Goal: Information Seeking & Learning: Learn about a topic

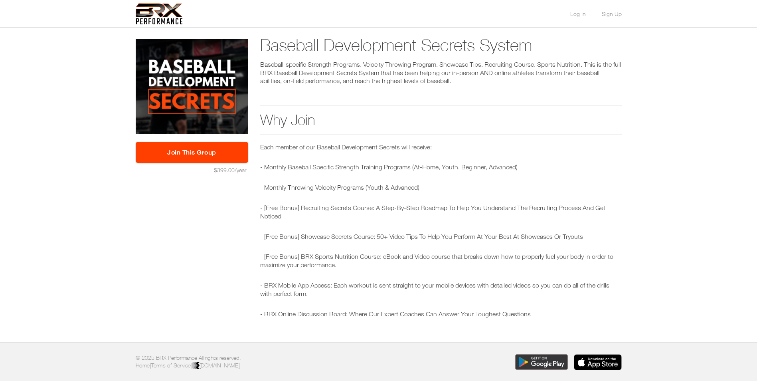
click at [213, 151] on link "Join This Group" at bounding box center [192, 152] width 113 height 21
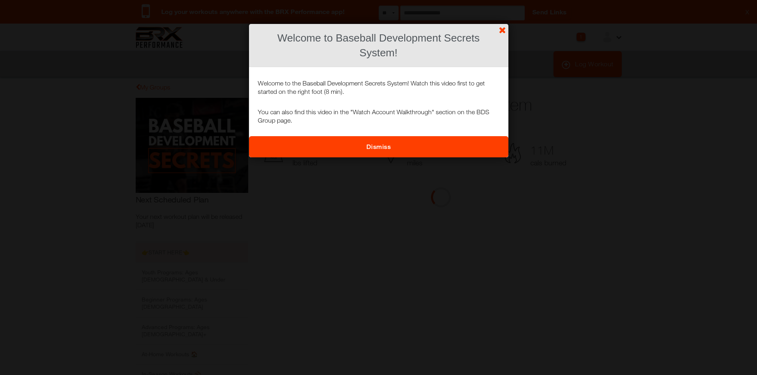
click at [416, 145] on link "Dismiss" at bounding box center [378, 146] width 259 height 21
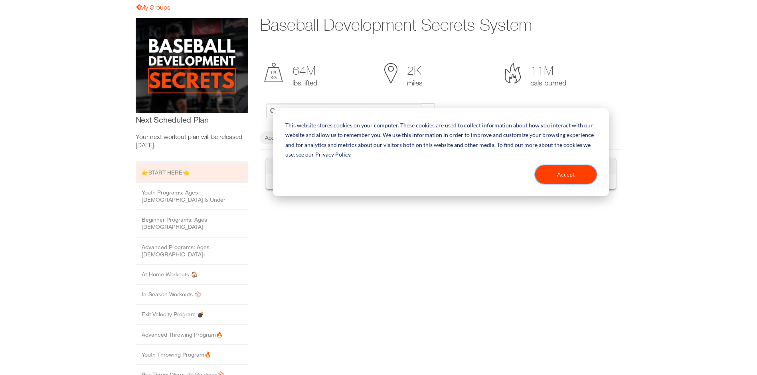
click at [569, 171] on button "Accept" at bounding box center [565, 174] width 61 height 18
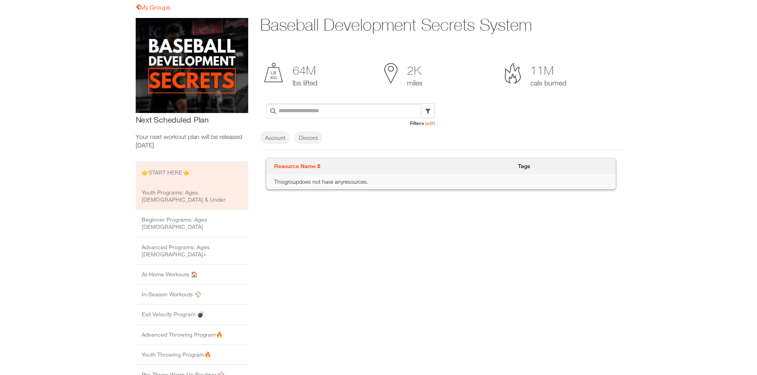
click at [200, 184] on li "Youth Programs: Ages 12 & Under" at bounding box center [192, 196] width 113 height 27
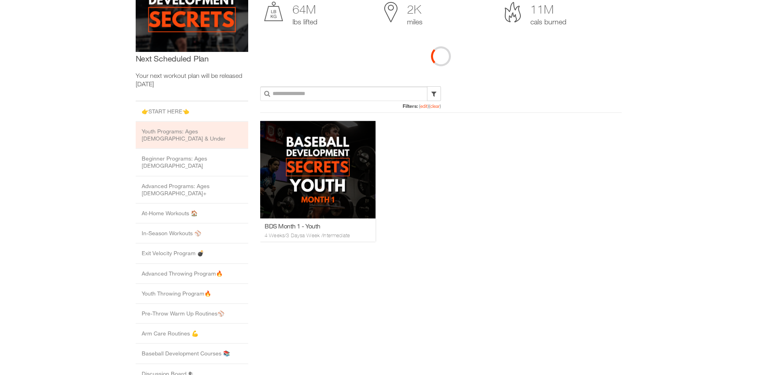
scroll to position [160, 0]
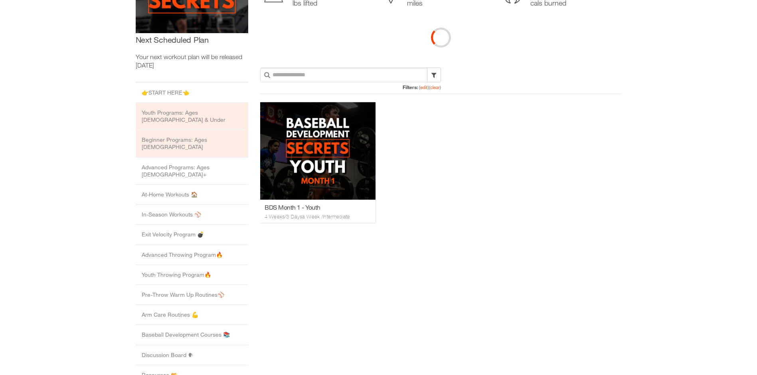
click at [201, 135] on li "Beginner Programs: Ages [DEMOGRAPHIC_DATA]" at bounding box center [192, 143] width 113 height 27
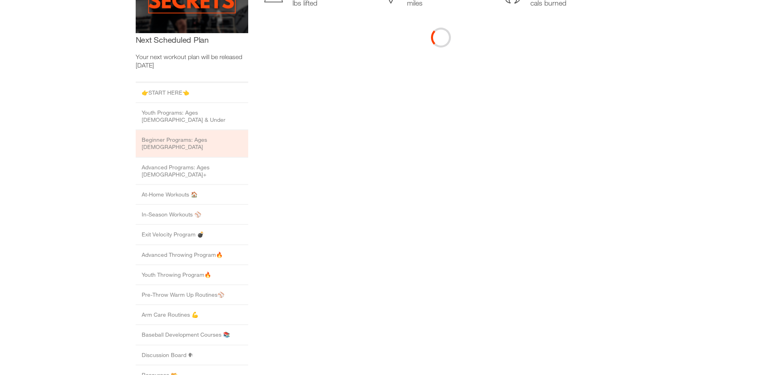
scroll to position [0, 0]
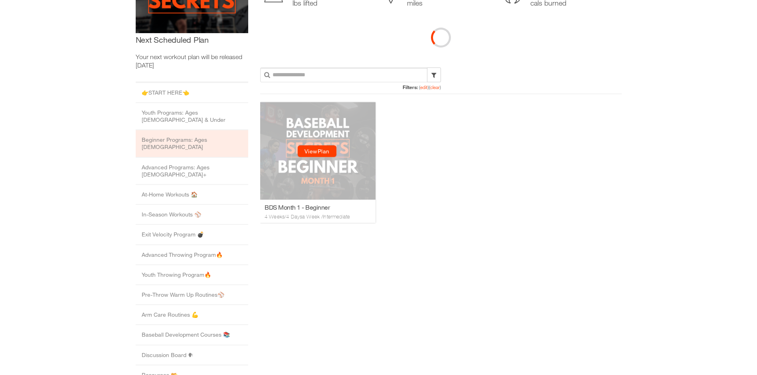
click at [317, 149] on link "View Plan" at bounding box center [316, 151] width 39 height 12
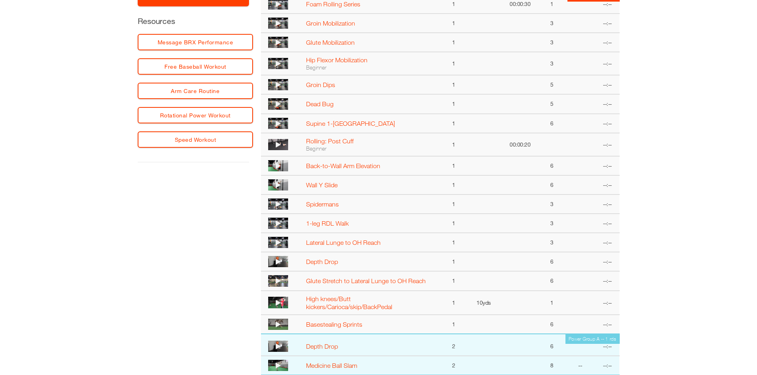
scroll to position [160, 0]
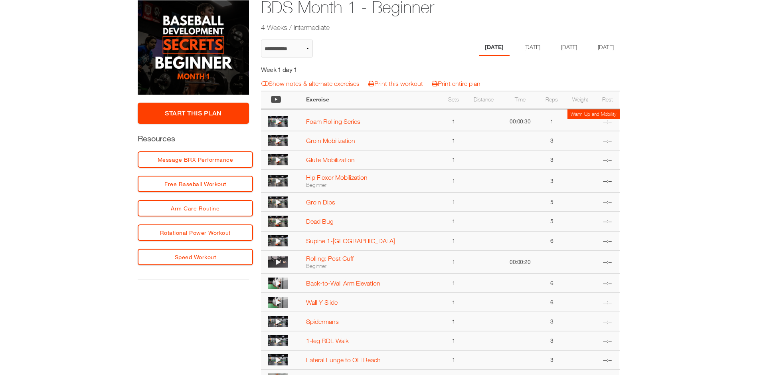
click at [278, 120] on icon at bounding box center [278, 121] width 5 height 6
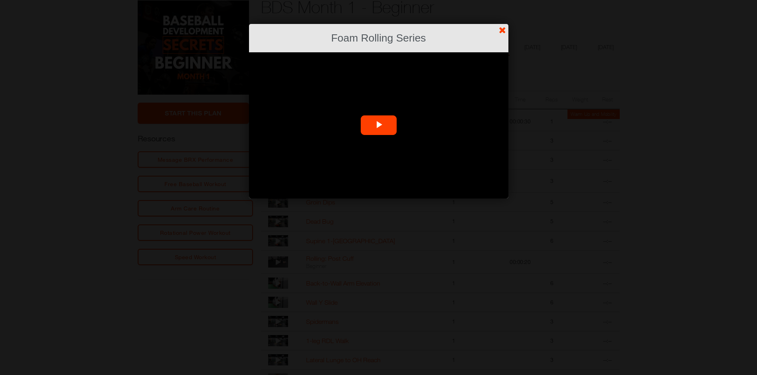
click at [379, 125] on span "Video Player" at bounding box center [379, 125] width 0 height 0
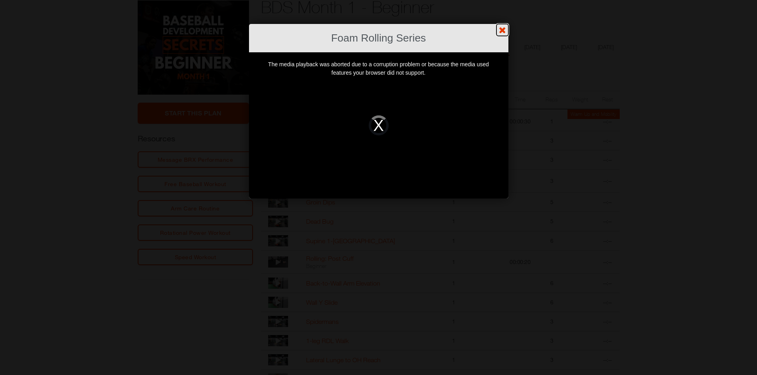
click at [502, 0] on link "?" at bounding box center [379, 0] width 758 height 0
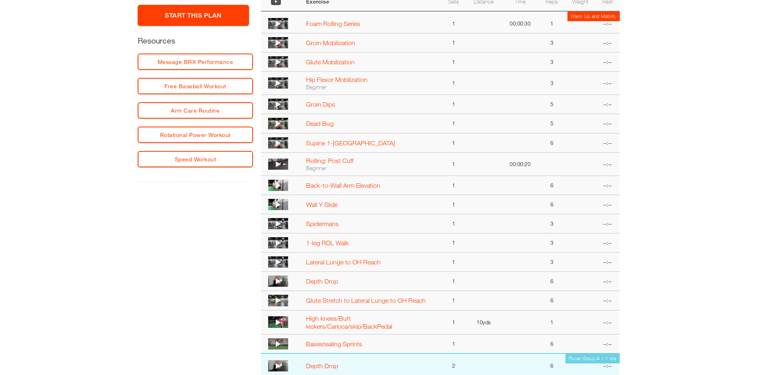
scroll to position [279, 0]
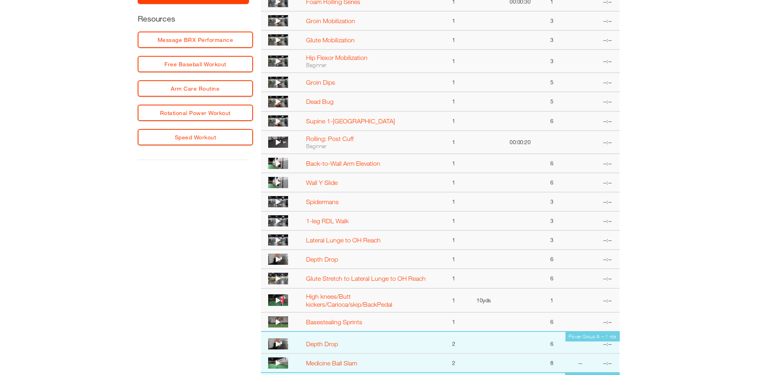
click at [279, 140] on icon at bounding box center [278, 142] width 5 height 6
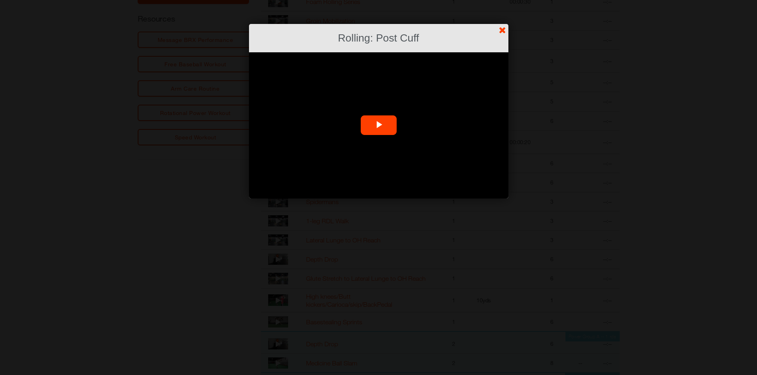
click at [379, 125] on span "Video Player" at bounding box center [379, 125] width 0 height 0
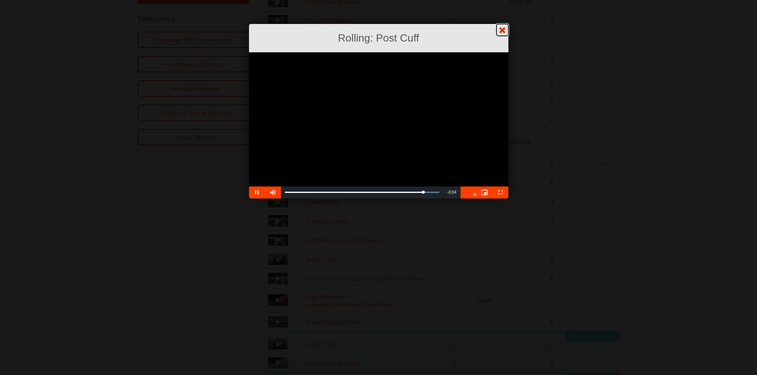
click at [505, 0] on link "?" at bounding box center [379, 0] width 758 height 0
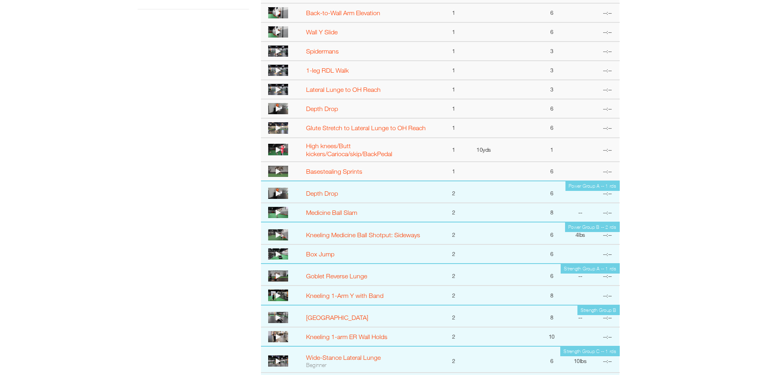
scroll to position [519, 0]
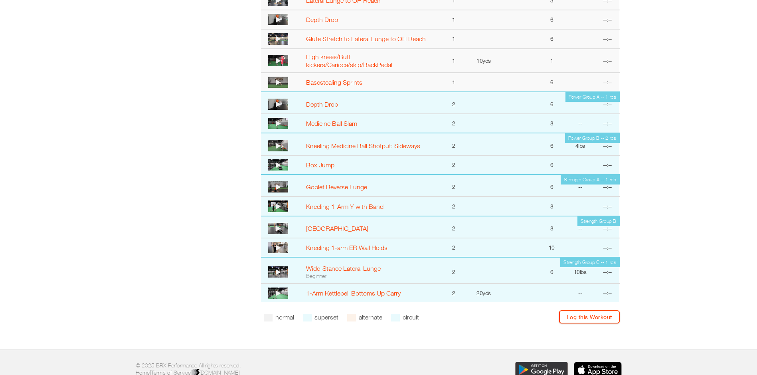
click at [278, 247] on icon at bounding box center [278, 247] width 5 height 6
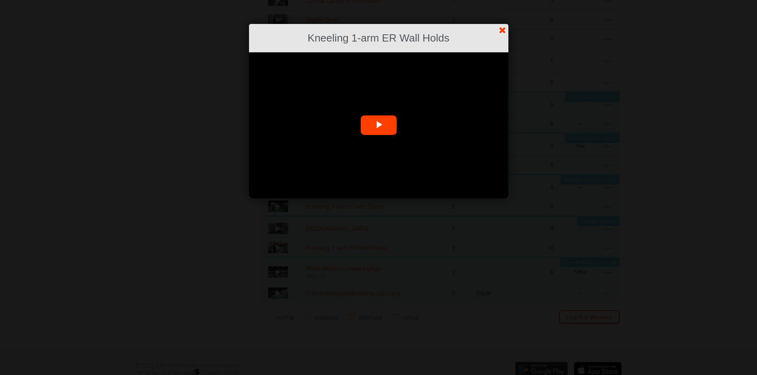
click at [379, 125] on span "Video Player" at bounding box center [379, 125] width 0 height 0
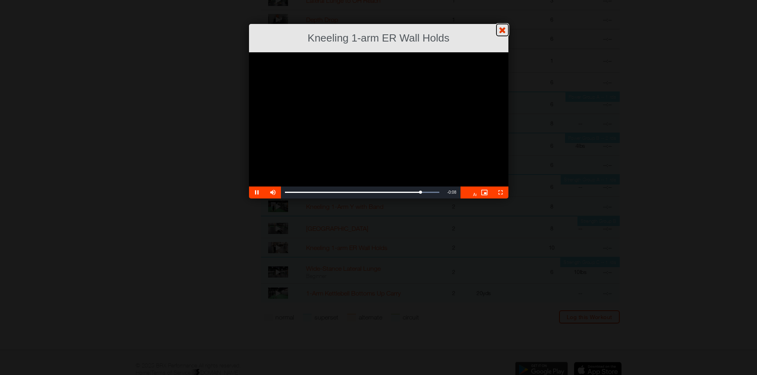
click at [508, 0] on link "?" at bounding box center [379, 0] width 758 height 0
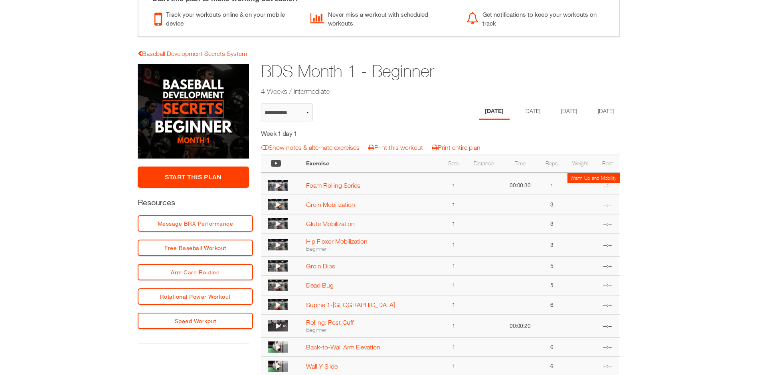
scroll to position [80, 0]
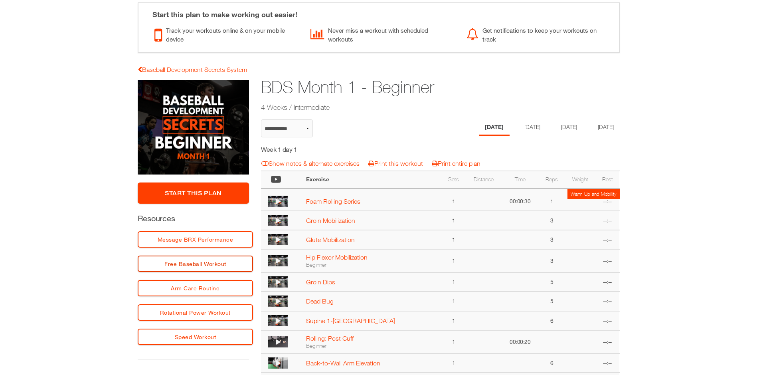
click at [204, 265] on link "Free Baseball Workout" at bounding box center [196, 263] width 116 height 16
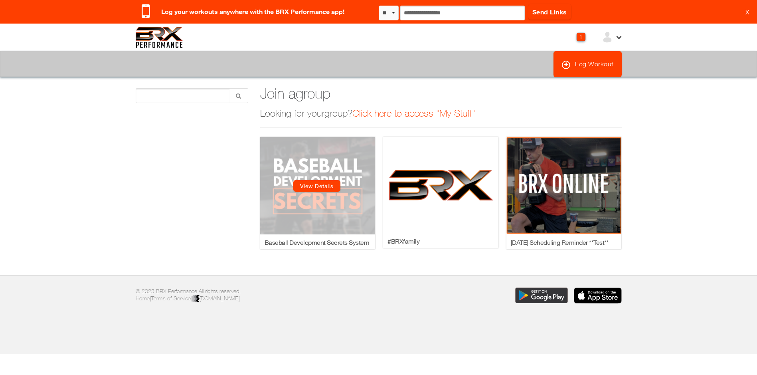
click at [321, 184] on link "View Details" at bounding box center [316, 186] width 47 height 12
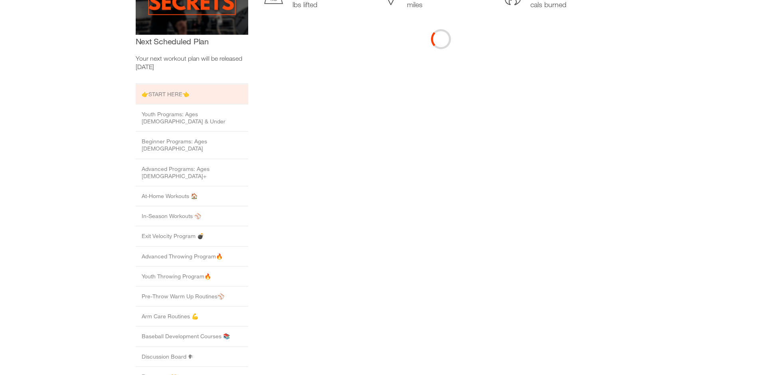
scroll to position [160, 0]
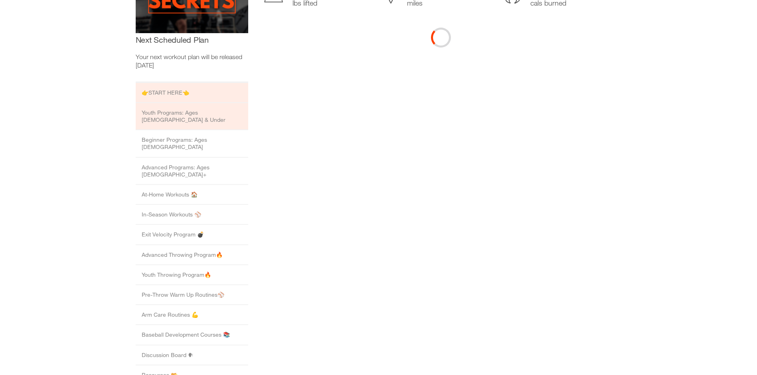
click at [186, 113] on li "Youth Programs: Ages [DEMOGRAPHIC_DATA] & Under" at bounding box center [192, 116] width 113 height 27
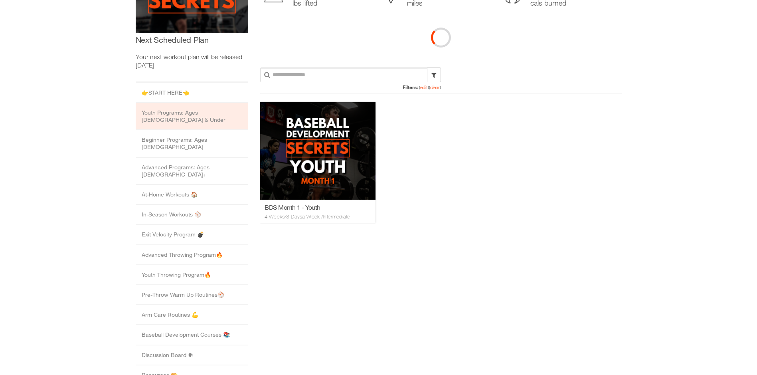
scroll to position [0, 0]
drag, startPoint x: 605, startPoint y: 261, endPoint x: 598, endPoint y: 252, distance: 11.0
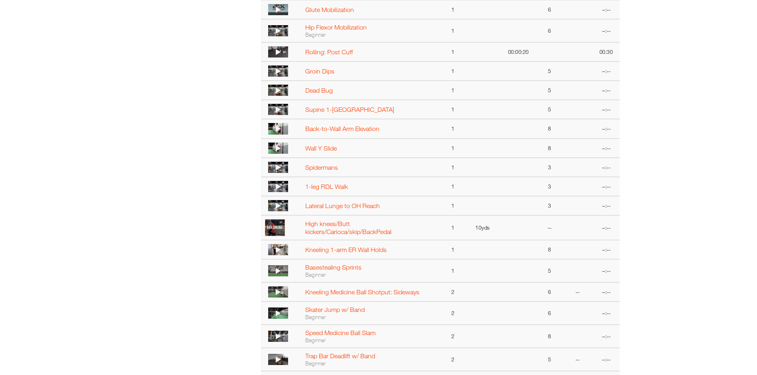
scroll to position [319, 0]
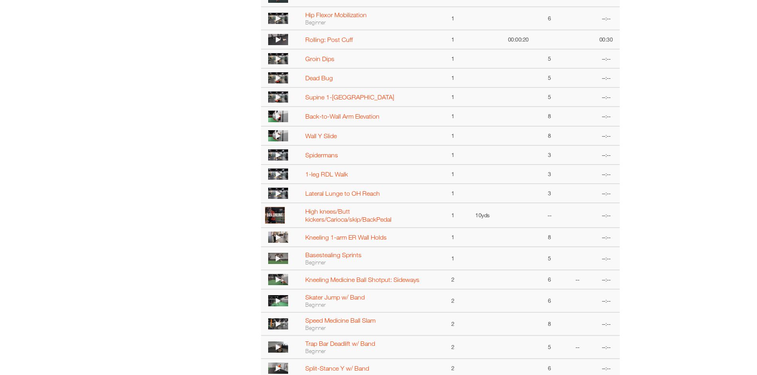
click at [282, 256] on img at bounding box center [278, 258] width 20 height 11
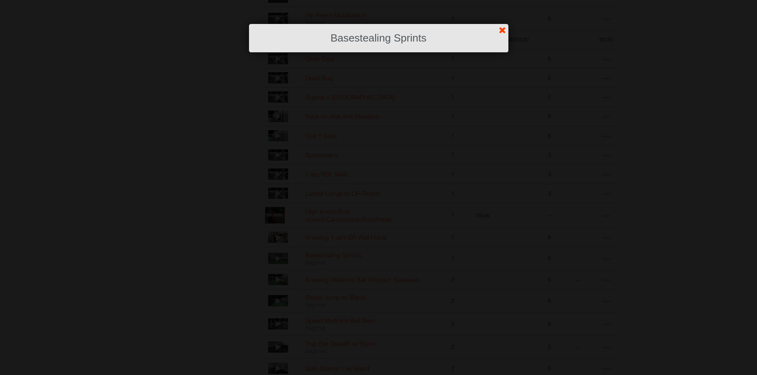
click at [399, 46] on header "Basestealing Sprints" at bounding box center [378, 38] width 259 height 28
click at [506, 0] on link "?" at bounding box center [379, 0] width 758 height 0
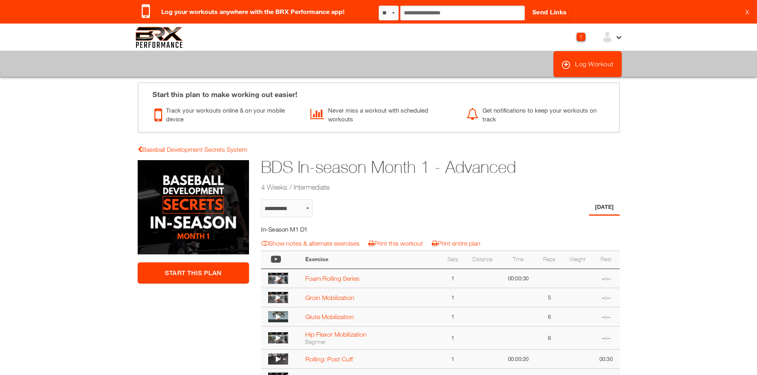
click at [197, 270] on link "Start This Plan" at bounding box center [194, 272] width 112 height 21
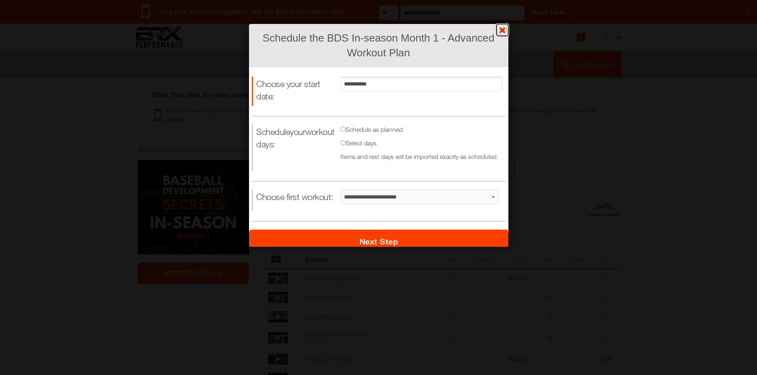
click at [502, 0] on link "?" at bounding box center [379, 0] width 758 height 0
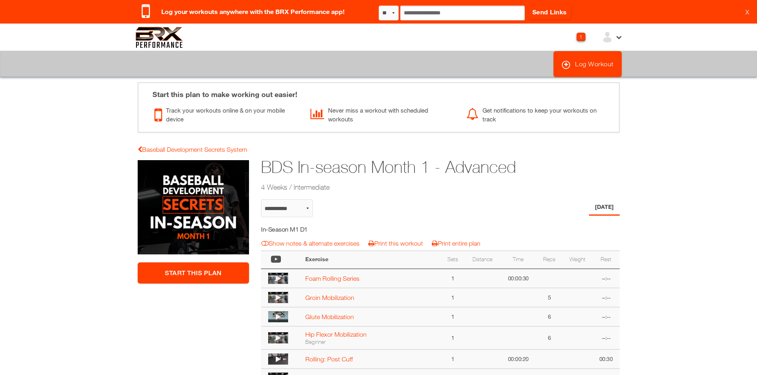
select select "**********"
